Goal: Communication & Community: Answer question/provide support

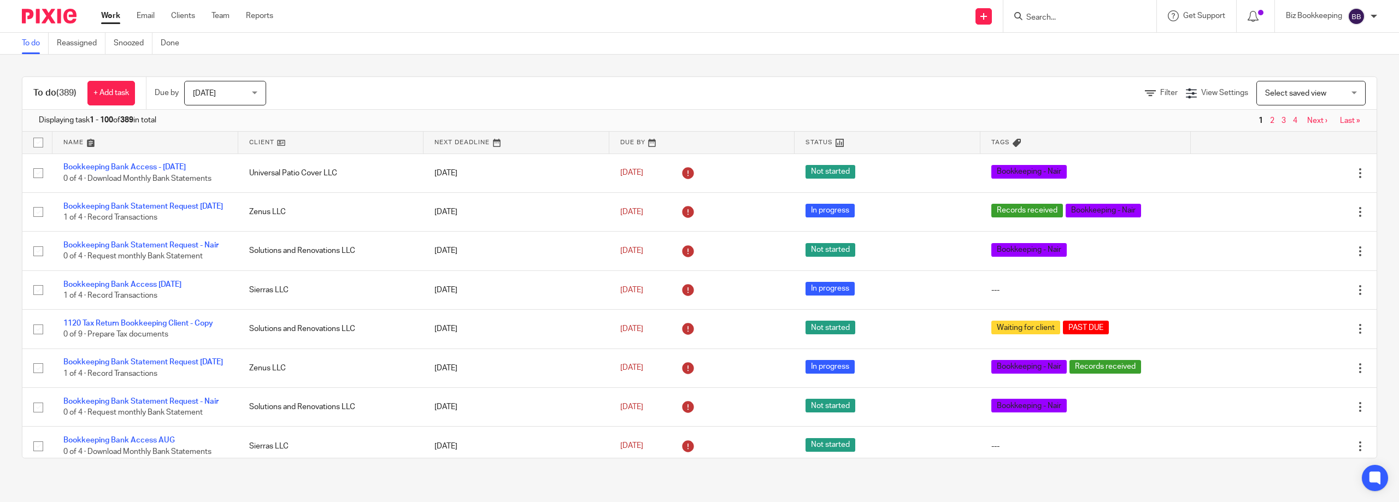
drag, startPoint x: 1043, startPoint y: 5, endPoint x: 1047, endPoint y: 21, distance: 16.2
click at [1045, 13] on div at bounding box center [1079, 16] width 153 height 32
click at [1045, 20] on input "Search" at bounding box center [1074, 18] width 98 height 10
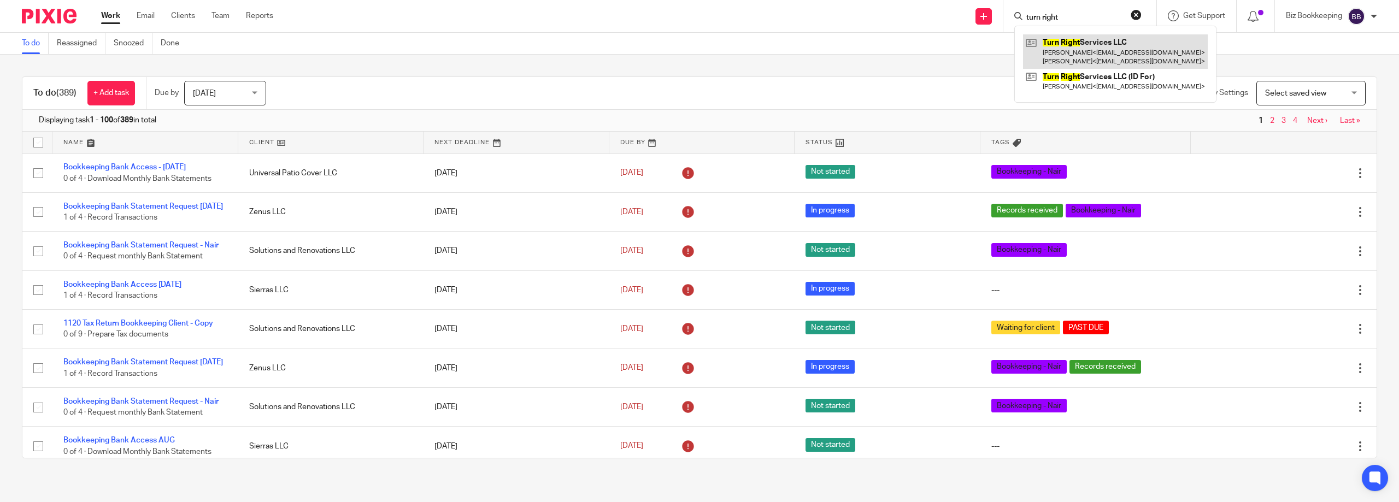
type input "turn right"
click at [1082, 39] on link at bounding box center [1115, 51] width 185 height 34
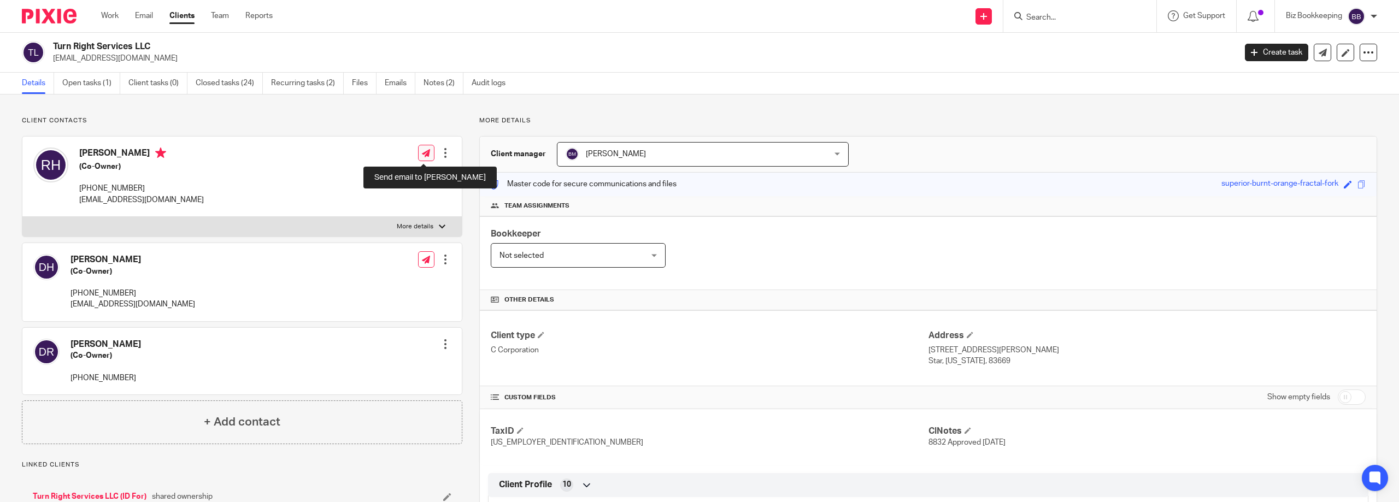
click at [422, 148] on link at bounding box center [426, 153] width 16 height 16
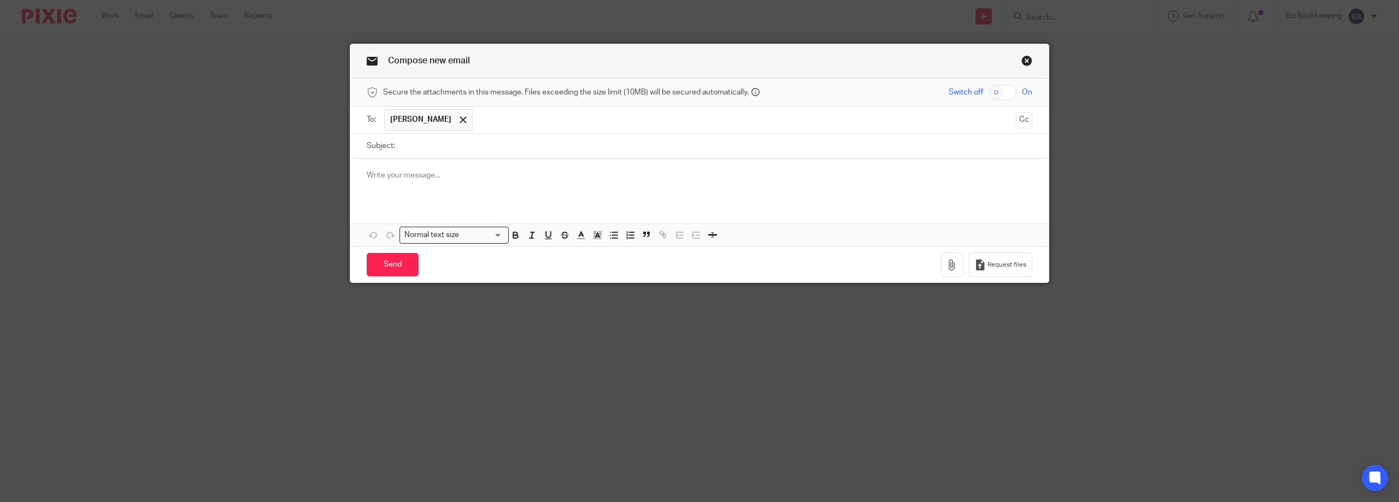
click at [422, 148] on input "Subject:" at bounding box center [717, 146] width 632 height 25
click at [501, 132] on ul "Ronald Hardy" at bounding box center [700, 120] width 632 height 27
click at [499, 124] on input "text" at bounding box center [744, 119] width 533 height 21
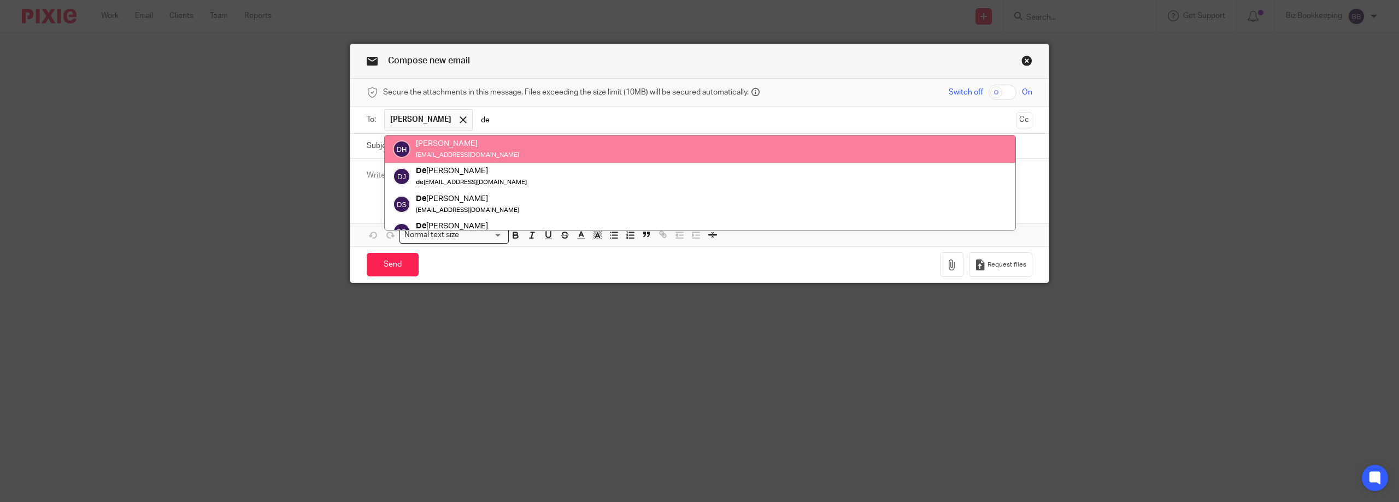
type input "de"
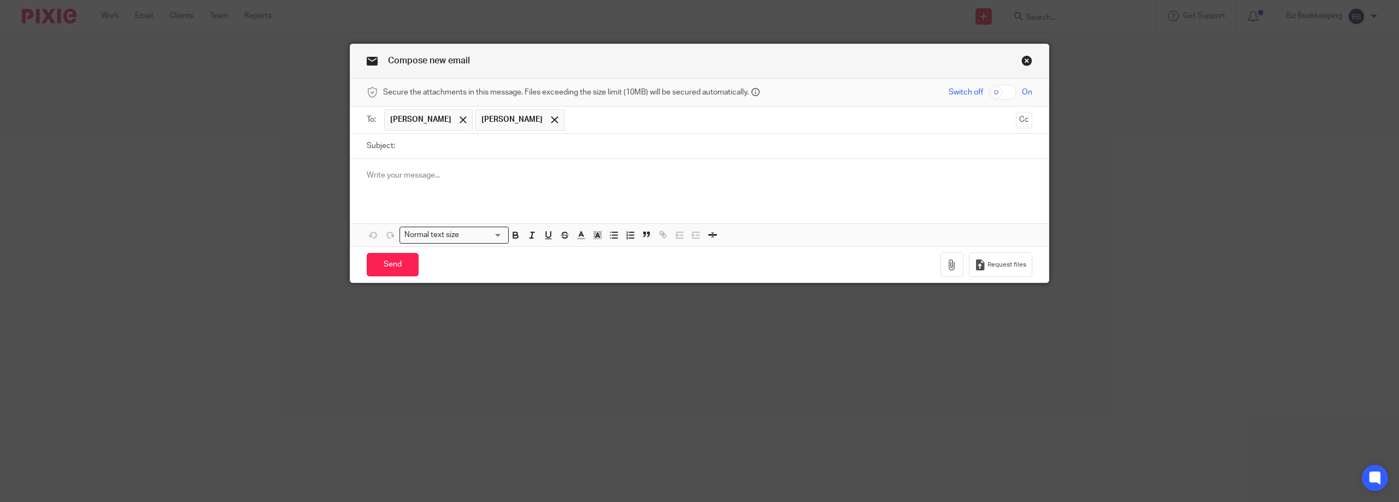
click at [402, 146] on input "Subject:" at bounding box center [717, 146] width 632 height 25
type input "V"
type input "Mail Received"
click at [414, 177] on p at bounding box center [700, 175] width 666 height 11
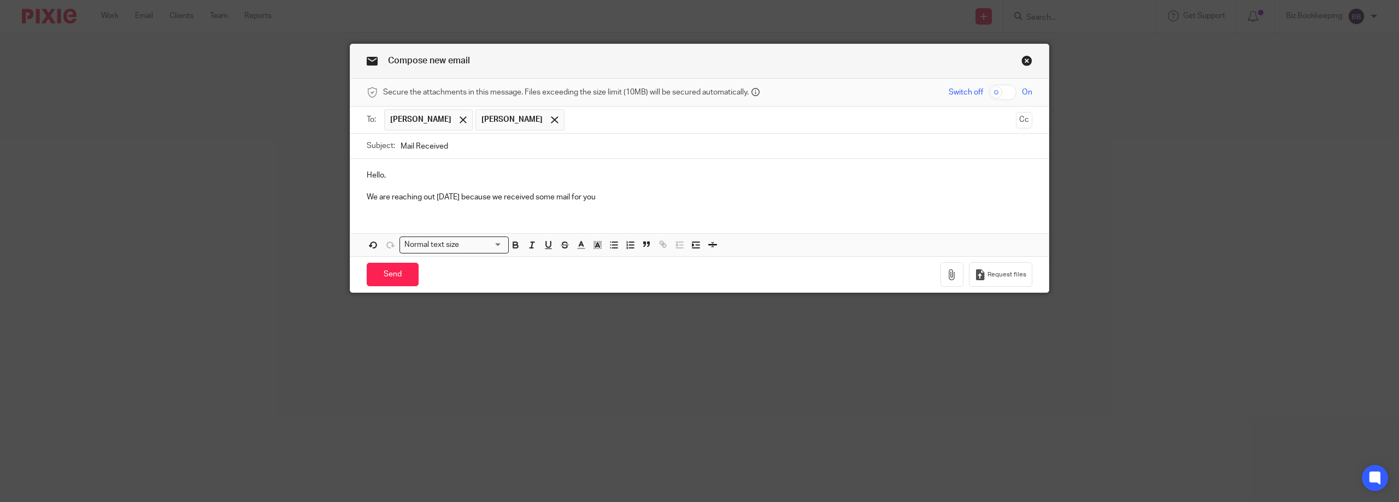
click at [591, 196] on p "We are reaching out today because we received some mail for you" at bounding box center [700, 197] width 666 height 11
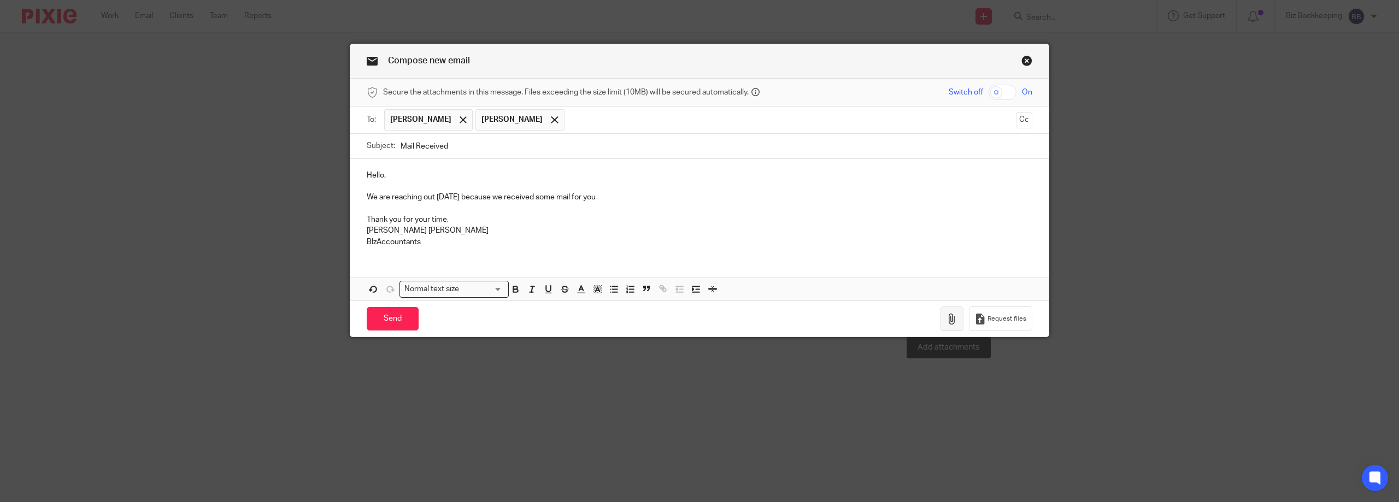
click at [941, 324] on button "button" at bounding box center [952, 319] width 23 height 25
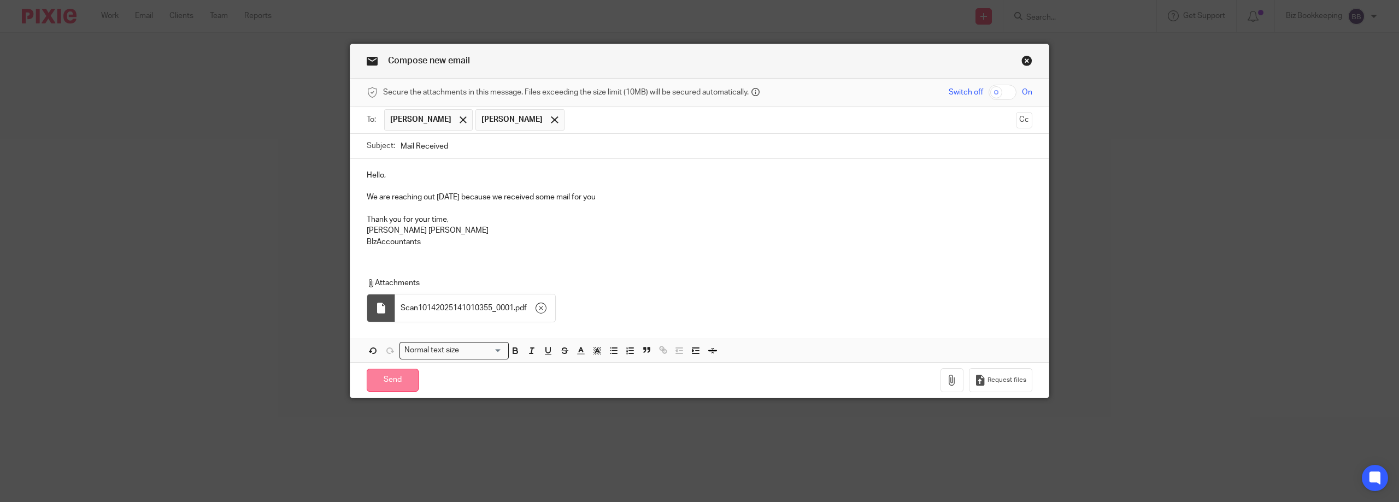
click at [392, 384] on input "Send" at bounding box center [393, 380] width 52 height 23
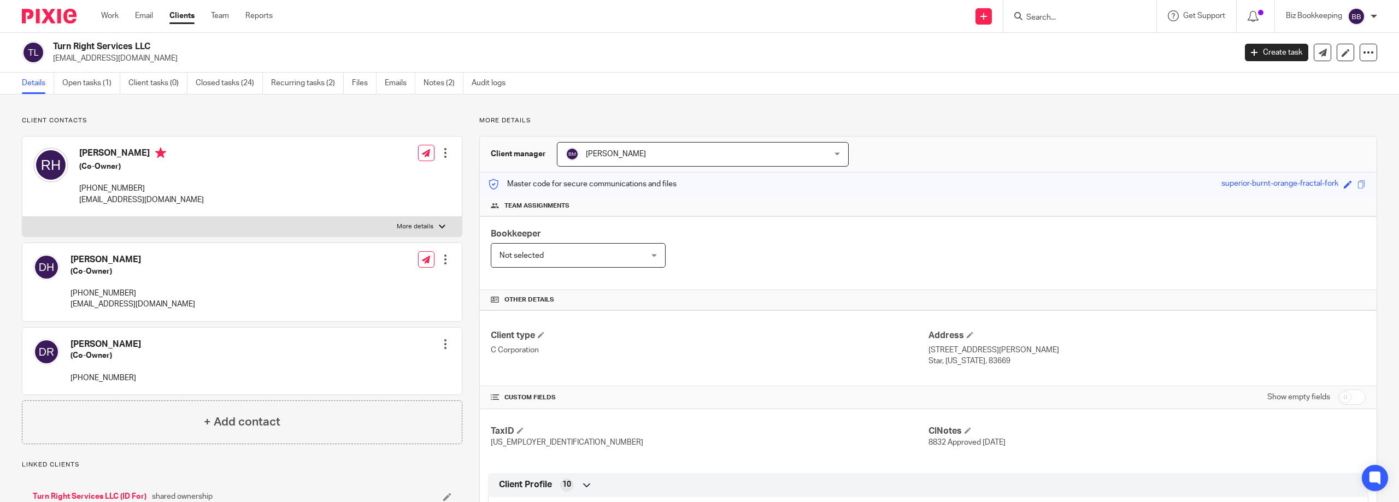
click at [1056, 14] on input "Search" at bounding box center [1074, 18] width 98 height 10
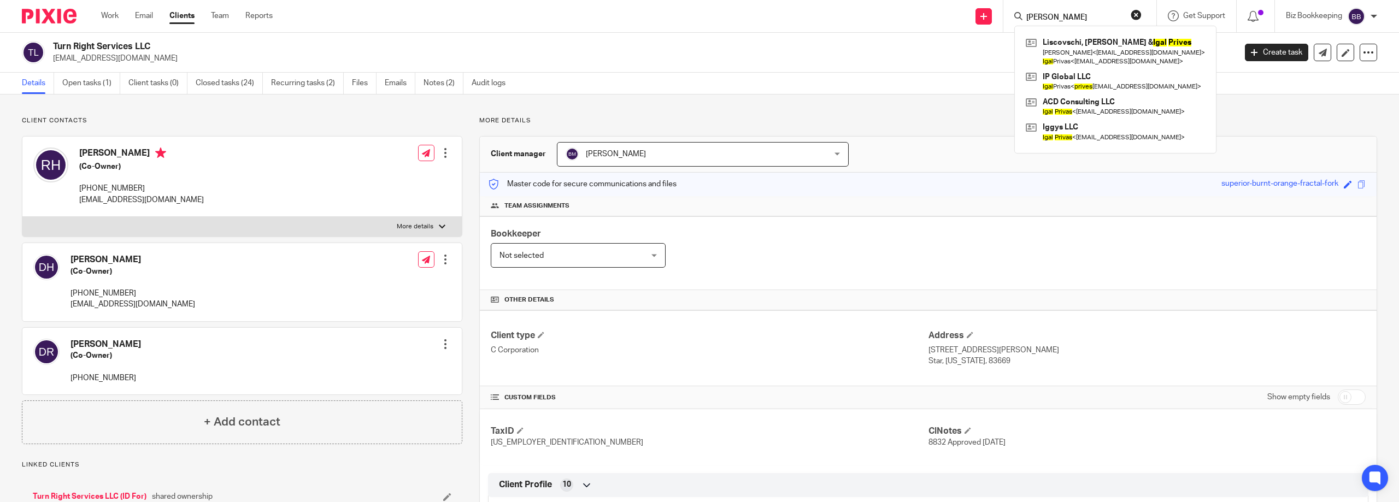
type input "igal prives"
click button "submit" at bounding box center [0, 0] width 0 height 0
click at [1083, 50] on link at bounding box center [1115, 51] width 185 height 34
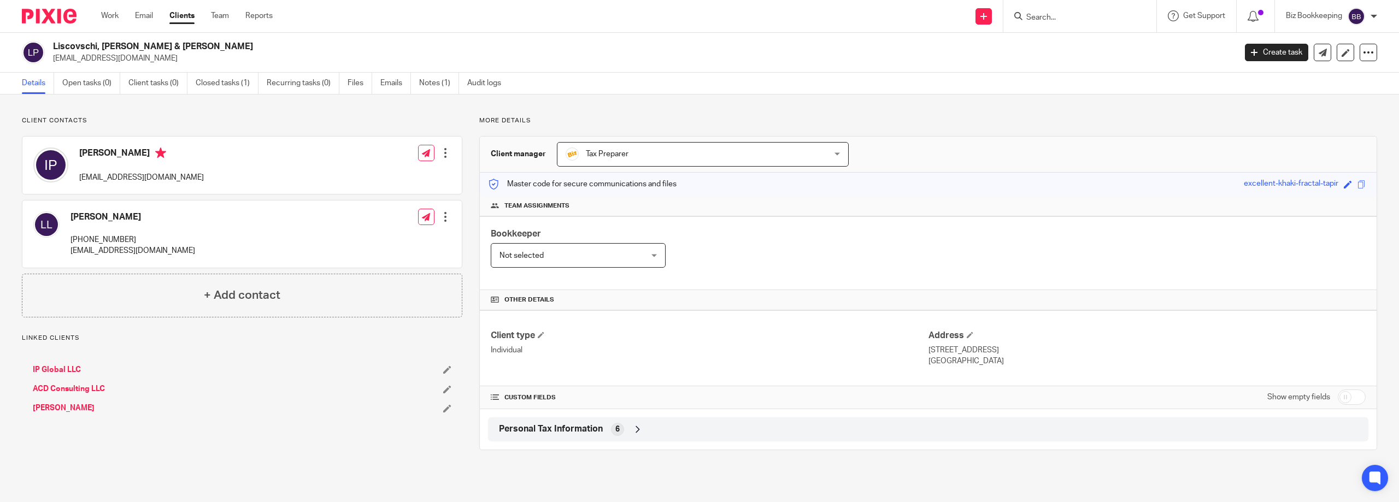
click at [446, 154] on div at bounding box center [445, 153] width 11 height 11
click at [386, 179] on link "Edit contact" at bounding box center [394, 177] width 104 height 16
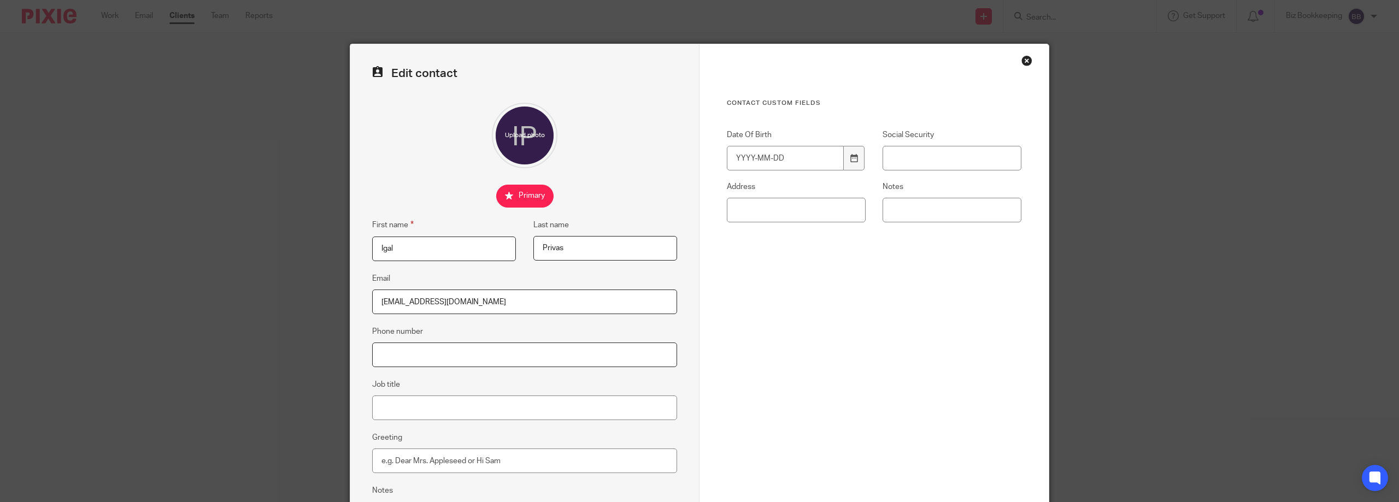
click at [404, 357] on input "Phone number" at bounding box center [524, 355] width 305 height 25
click at [378, 359] on input "7026662860" at bounding box center [524, 355] width 305 height 25
click at [392, 357] on input "(7026662860" at bounding box center [524, 355] width 305 height 25
click at [408, 354] on input "[PHONE_NUMBER]" at bounding box center [524, 355] width 305 height 25
click at [448, 356] on input "[PHONE_NUMBER]" at bounding box center [524, 355] width 305 height 25
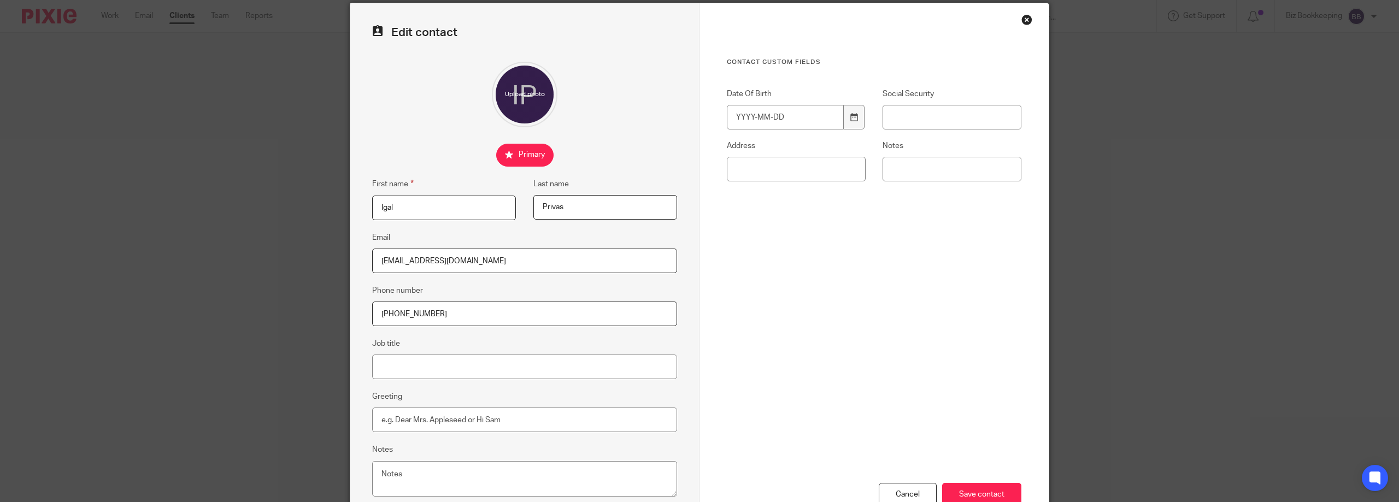
scroll to position [117, 0]
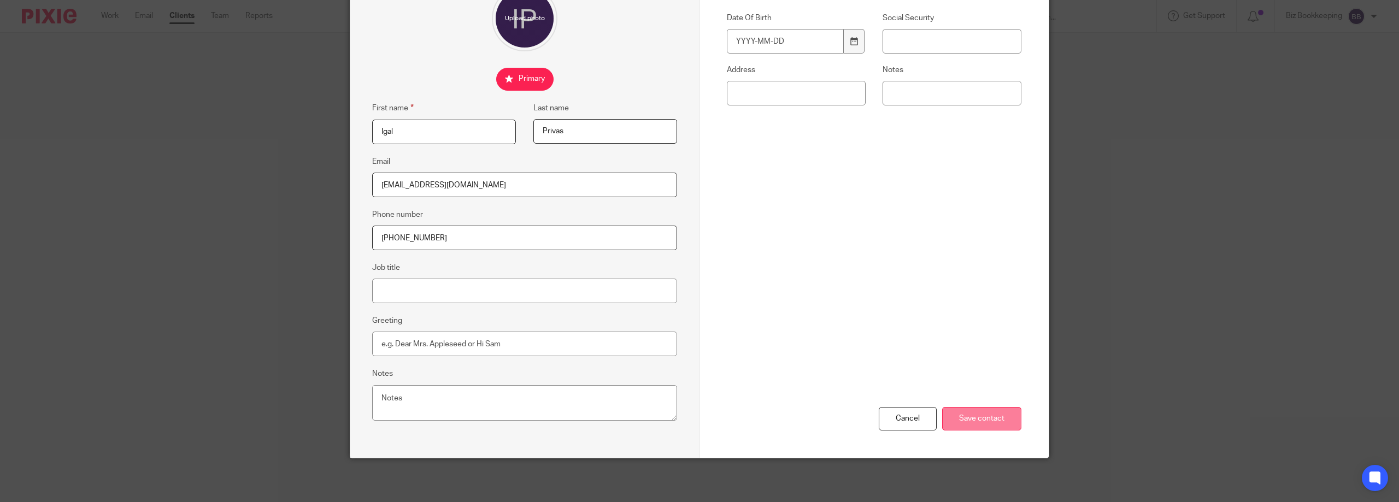
type input "[PHONE_NUMBER]"
click at [972, 422] on input "Save contact" at bounding box center [981, 418] width 79 height 23
